Goal: Information Seeking & Learning: Learn about a topic

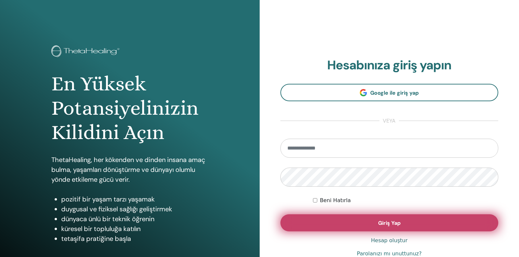
type input "**********"
click at [390, 227] on span "Giriş Yap" at bounding box center [389, 223] width 22 height 7
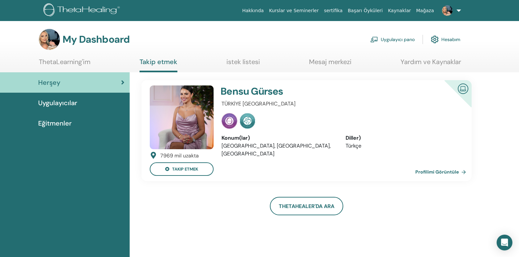
click at [172, 111] on img at bounding box center [182, 118] width 64 height 64
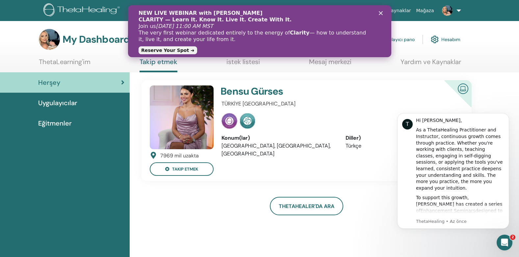
click at [383, 14] on div "Kapat" at bounding box center [382, 13] width 7 height 4
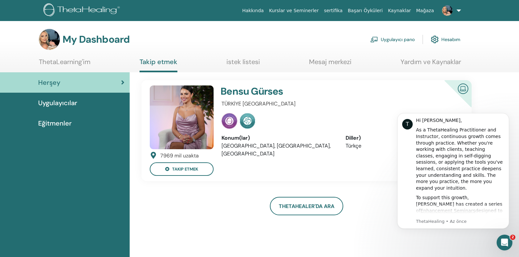
click at [354, 145] on li "Türkçe" at bounding box center [403, 146] width 114 height 8
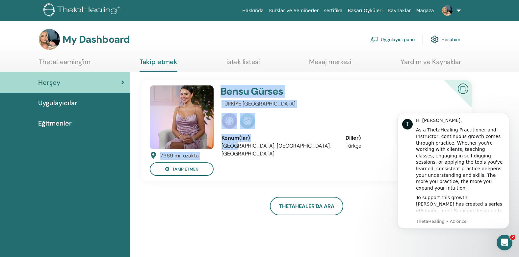
drag, startPoint x: 159, startPoint y: 157, endPoint x: 236, endPoint y: 159, distance: 77.1
click at [236, 159] on div "7969 mil uzakta takip etmek Bensu Gürses TÜRKİYE İSTANBUL Konum(lar) Turkey, be…" at bounding box center [307, 130] width 340 height 101
click at [236, 159] on div "Bensu Gürses TÜRKİYE İSTANBUL Konum(lar) Turkey, beşiktaş, istanbul Diller) Tür…" at bounding box center [341, 131] width 246 height 91
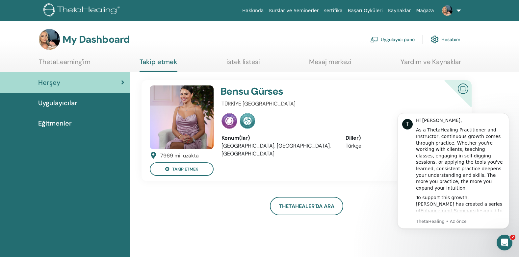
click at [242, 148] on li "Turkey, beşiktaş, istanbul" at bounding box center [279, 150] width 114 height 16
click at [198, 118] on img at bounding box center [182, 118] width 64 height 64
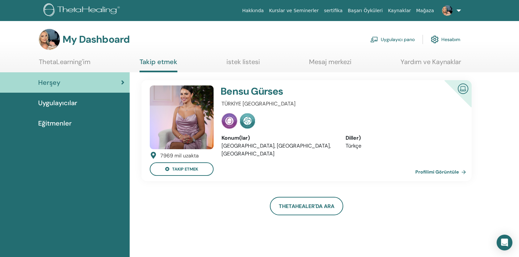
click at [241, 60] on link "istek listesi" at bounding box center [244, 64] width 34 height 13
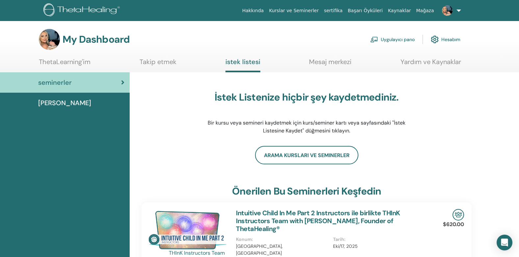
click at [317, 62] on link "Mesaj merkezi" at bounding box center [330, 64] width 42 height 13
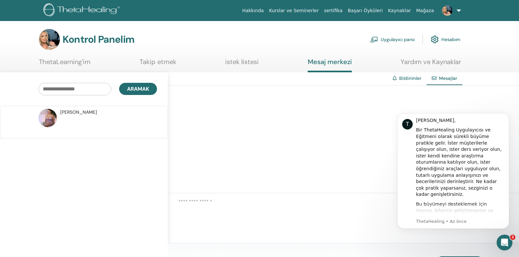
click at [79, 110] on span "[PERSON_NAME]" at bounding box center [78, 112] width 37 height 7
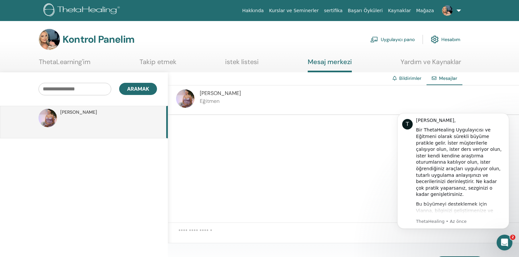
click at [181, 96] on img at bounding box center [185, 99] width 18 height 18
click at [206, 94] on span "[PERSON_NAME]" at bounding box center [220, 93] width 41 height 7
click at [67, 62] on link "ThetaLearning'im" at bounding box center [65, 64] width 52 height 13
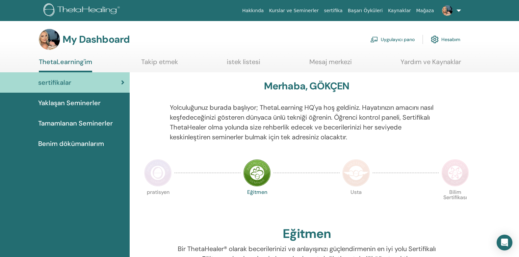
click at [93, 124] on span "Tamamlanan Seminerler" at bounding box center [75, 124] width 75 height 10
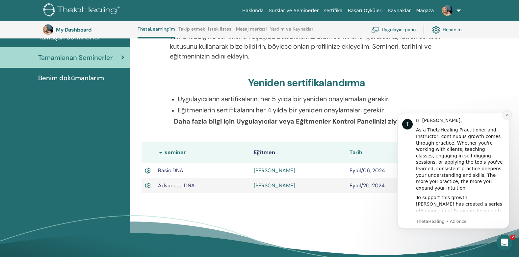
click at [509, 115] on icon "Dismiss notification" at bounding box center [508, 115] width 4 height 4
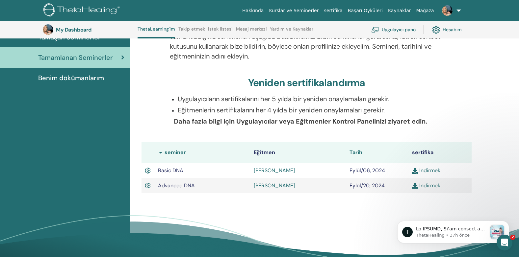
click at [173, 161] on th "seminer" at bounding box center [203, 152] width 96 height 21
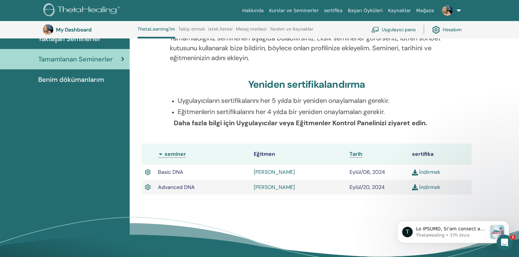
scroll to position [83, 0]
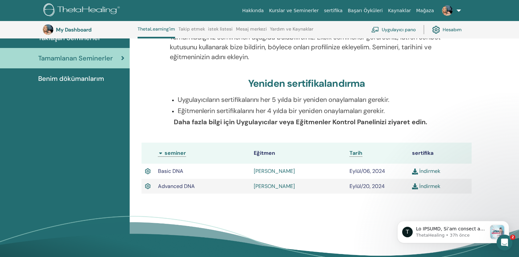
click at [320, 13] on link "Kurslar ve Seminerler" at bounding box center [293, 11] width 55 height 12
